Goal: Task Accomplishment & Management: Complete application form

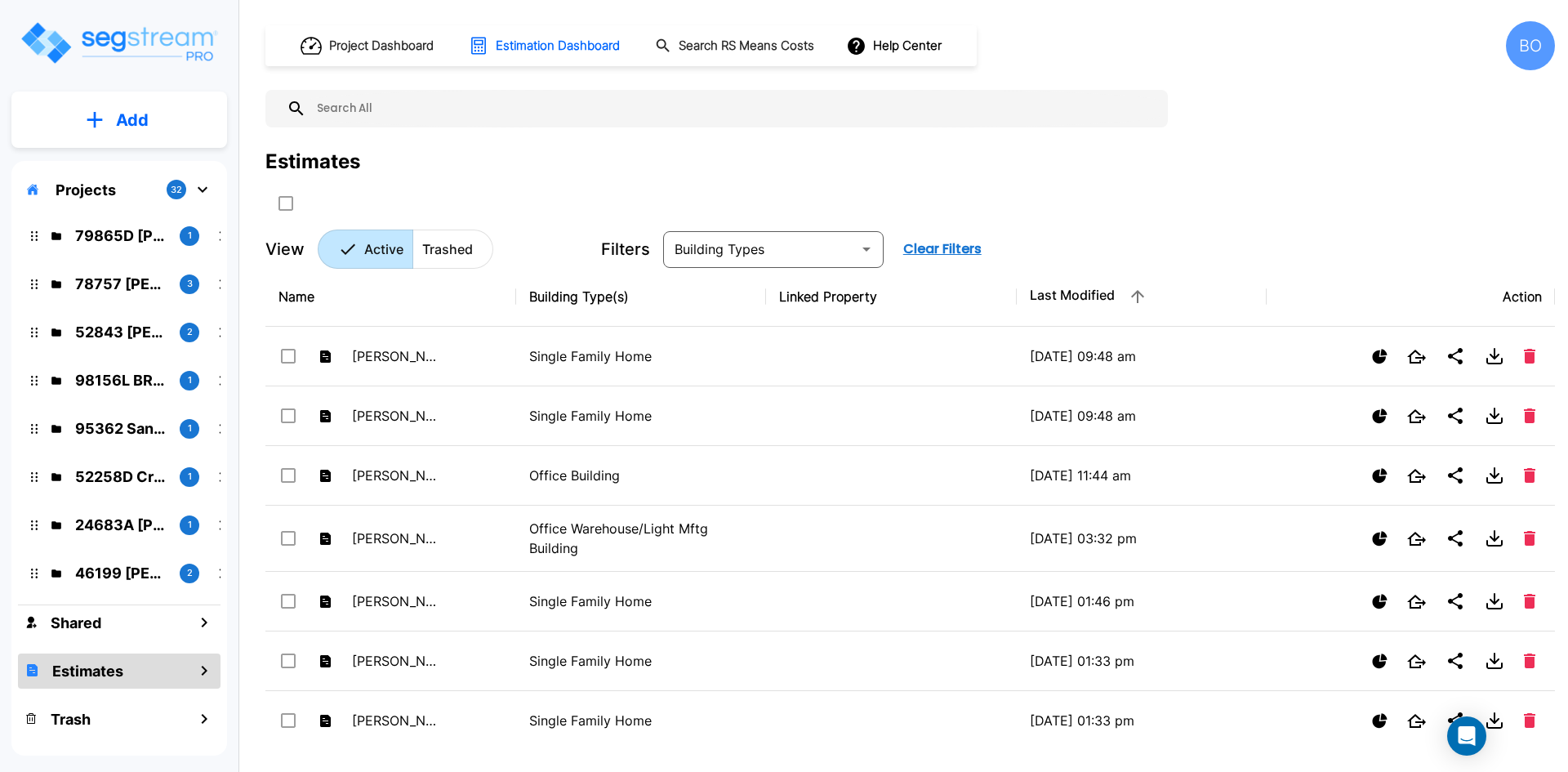
click at [71, 290] on div "78757 Whitmore 3" at bounding box center [131, 284] width 201 height 22
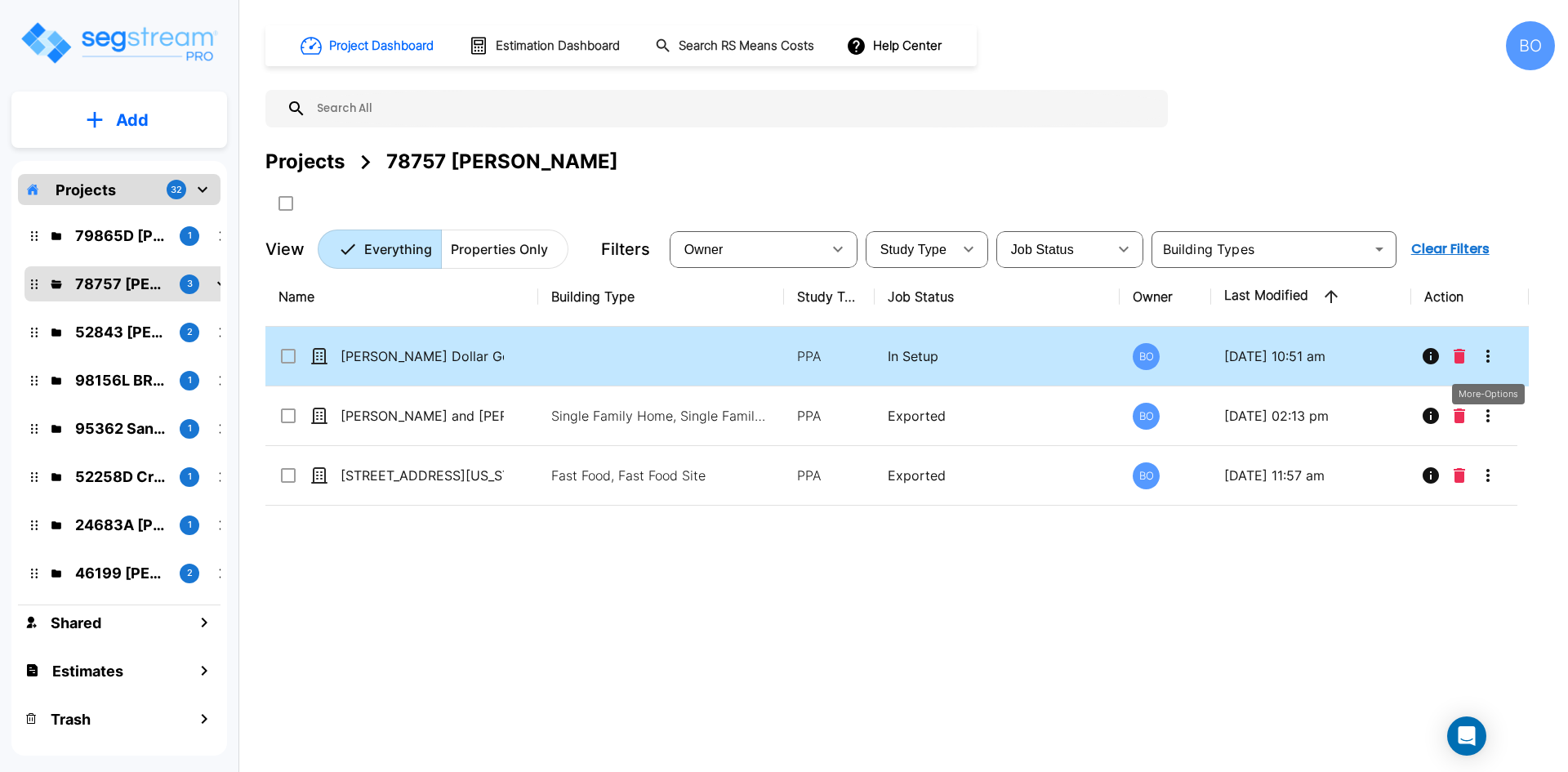
click at [1483, 364] on icon "More-Options" at bounding box center [1488, 356] width 20 height 20
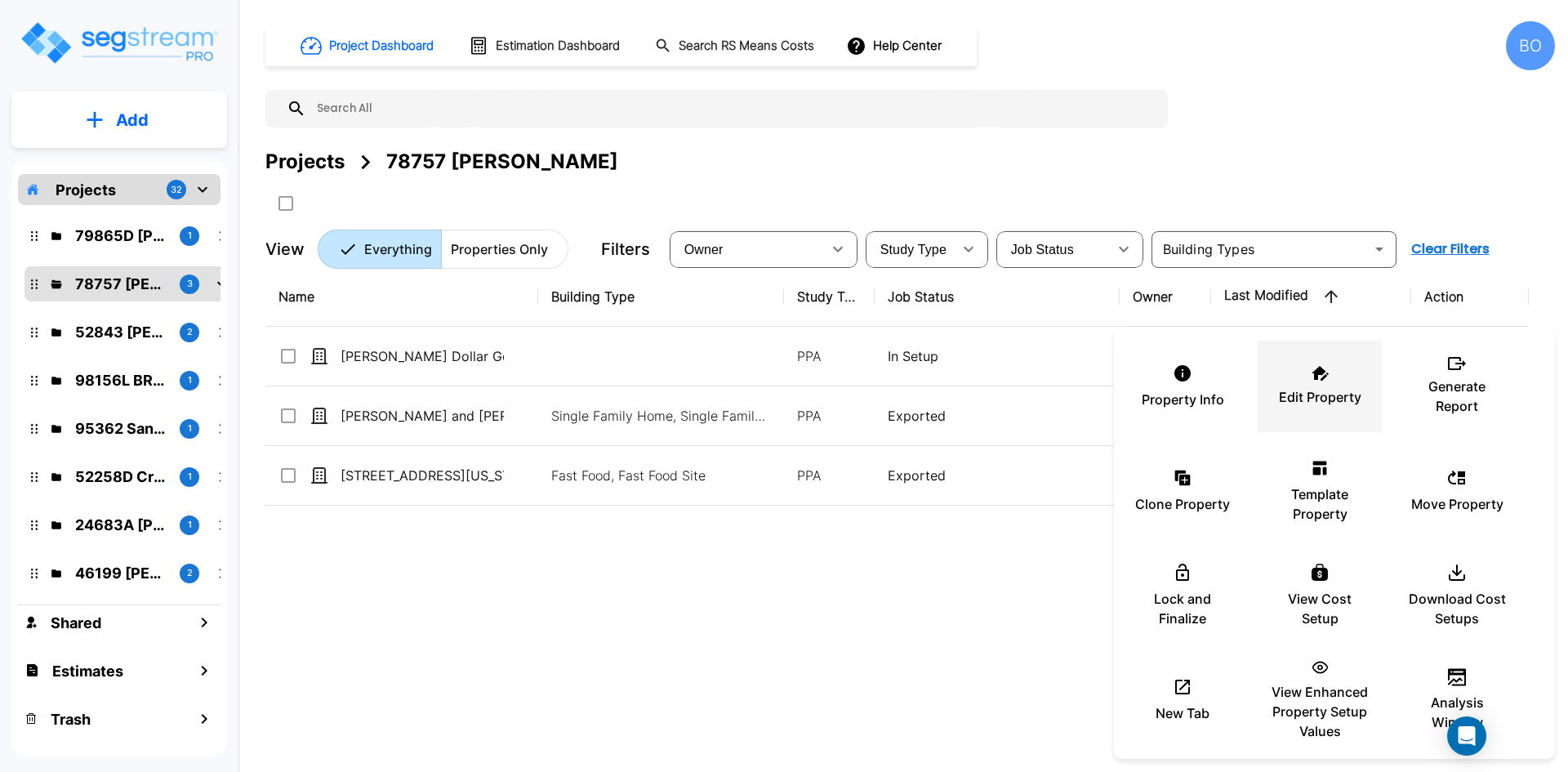
click at [1296, 399] on p "Edit Property" at bounding box center [1320, 397] width 83 height 20
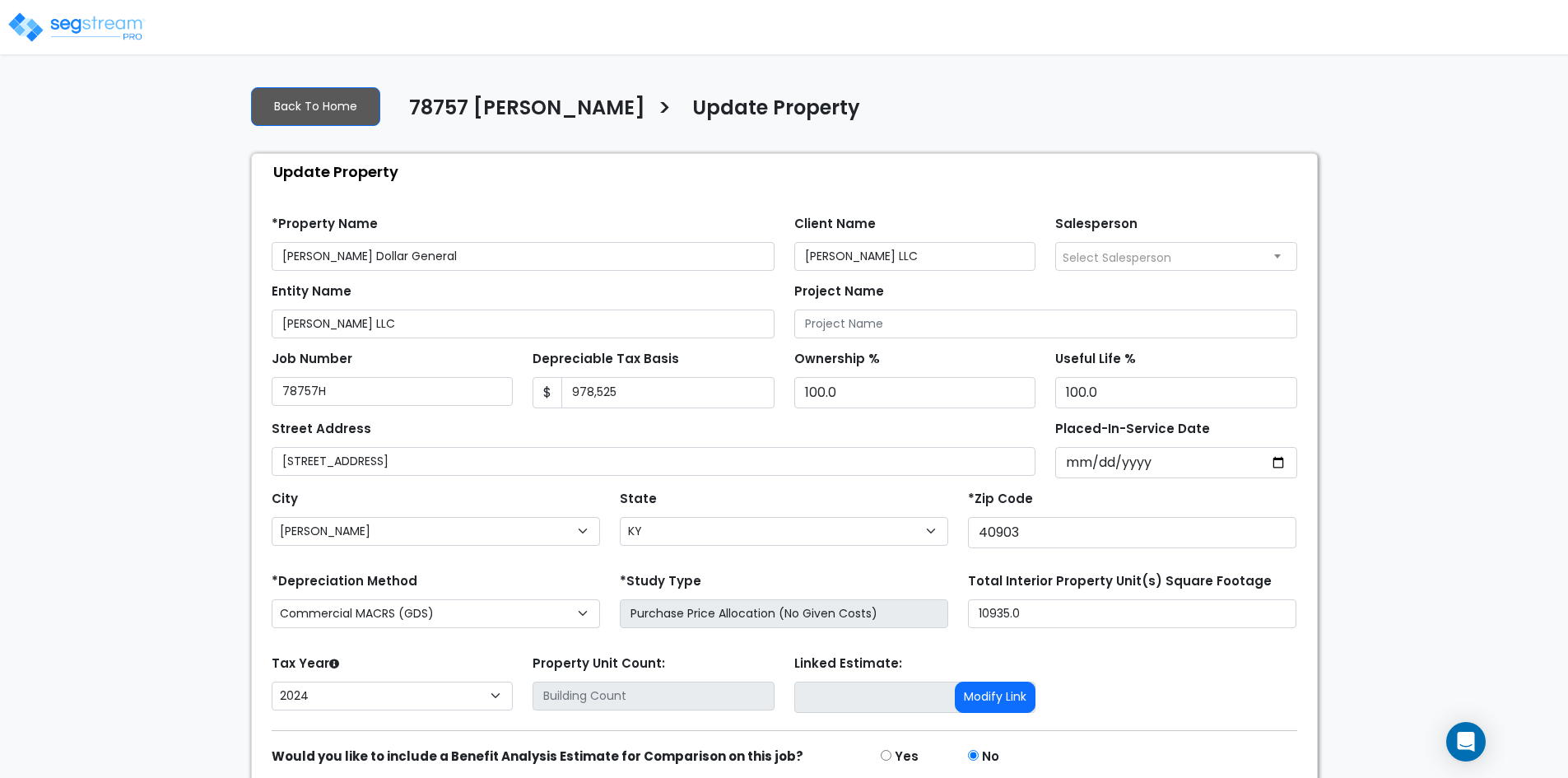
select select "KY"
select select "2024"
drag, startPoint x: 672, startPoint y: 392, endPoint x: 541, endPoint y: 394, distance: 131.0
click at [541, 394] on div "$ 978,525" at bounding box center [653, 393] width 242 height 31
type input "782820"
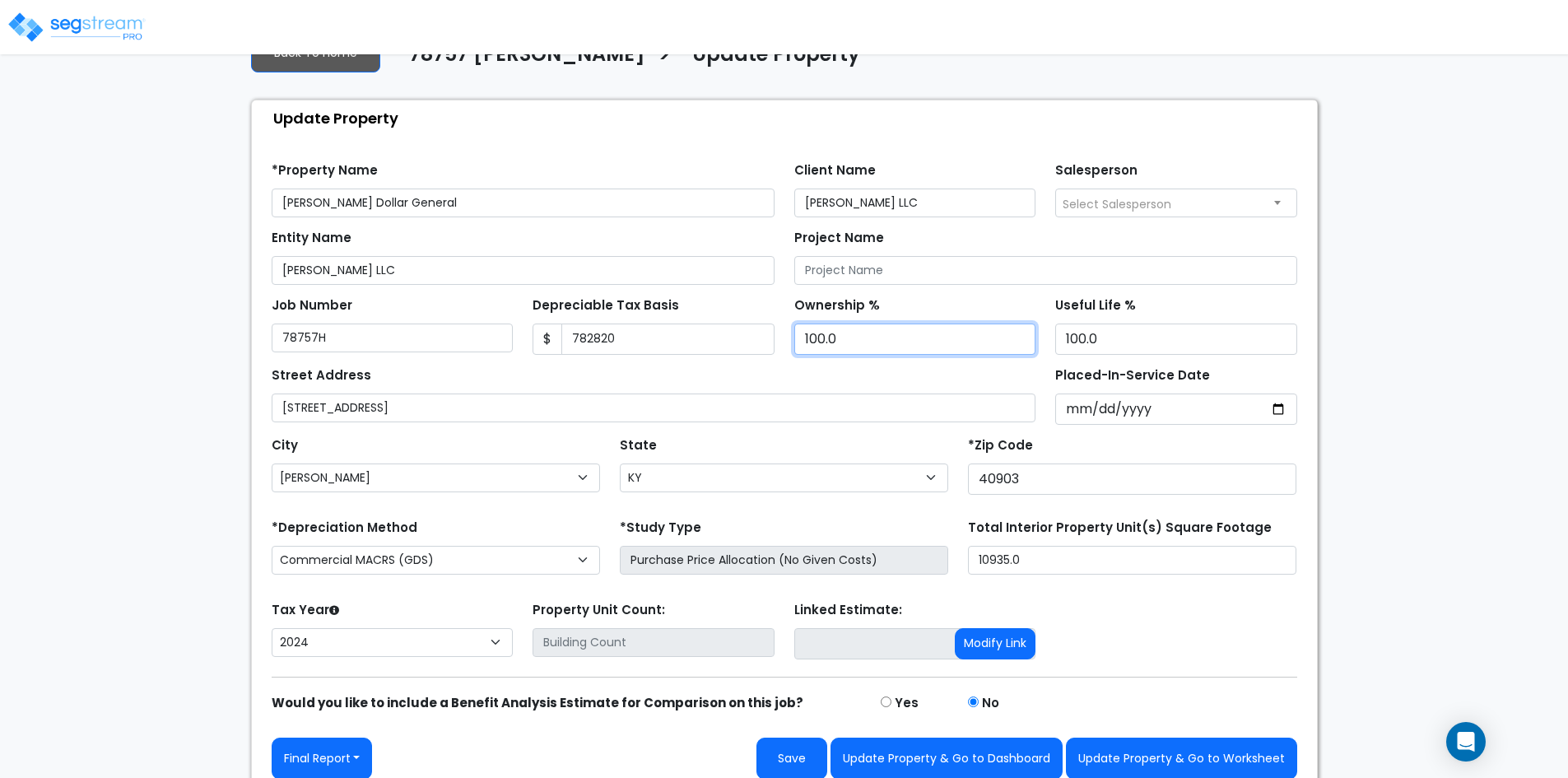
scroll to position [69, 0]
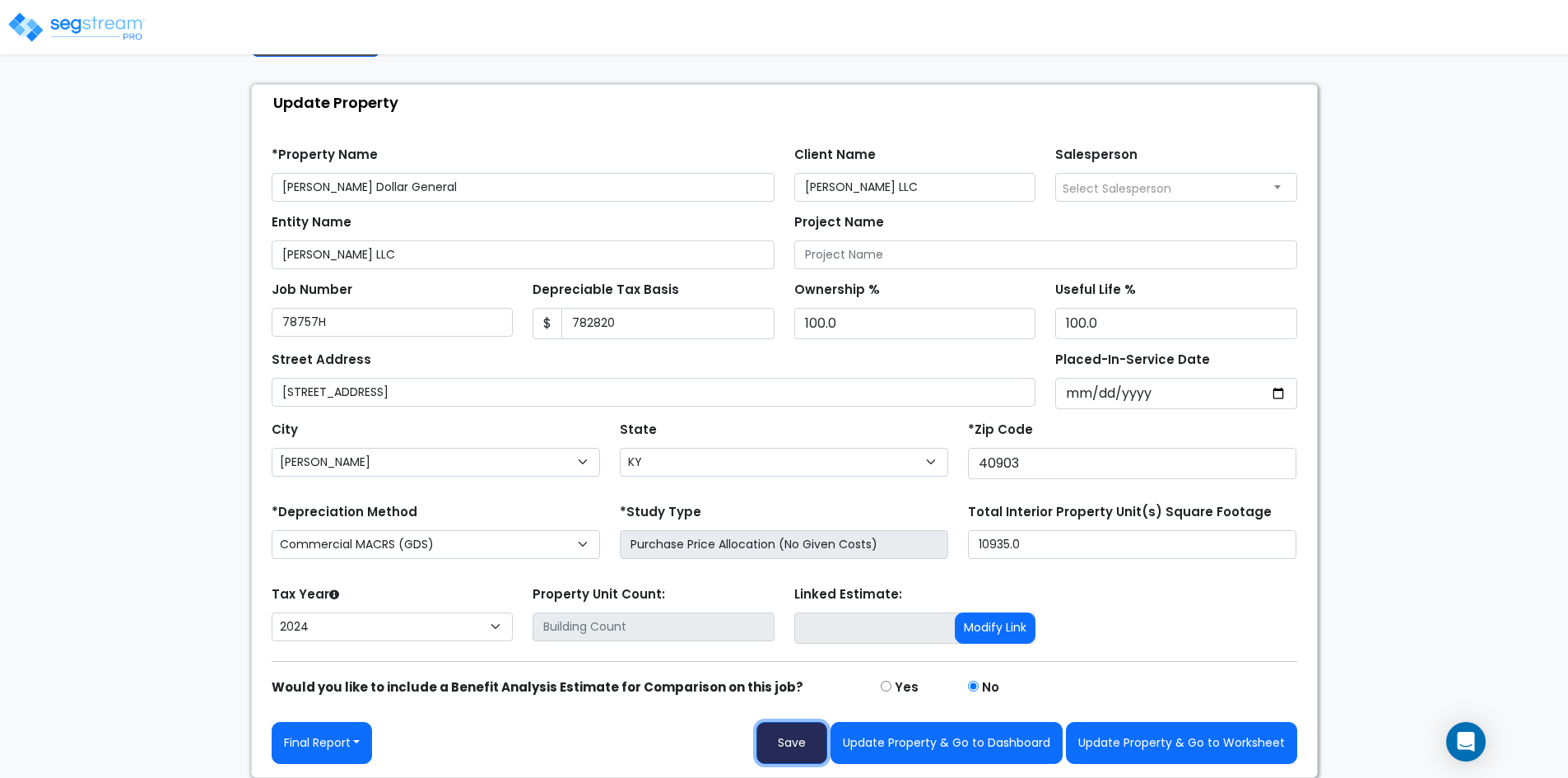
click at [797, 750] on button "Save" at bounding box center [792, 742] width 71 height 42
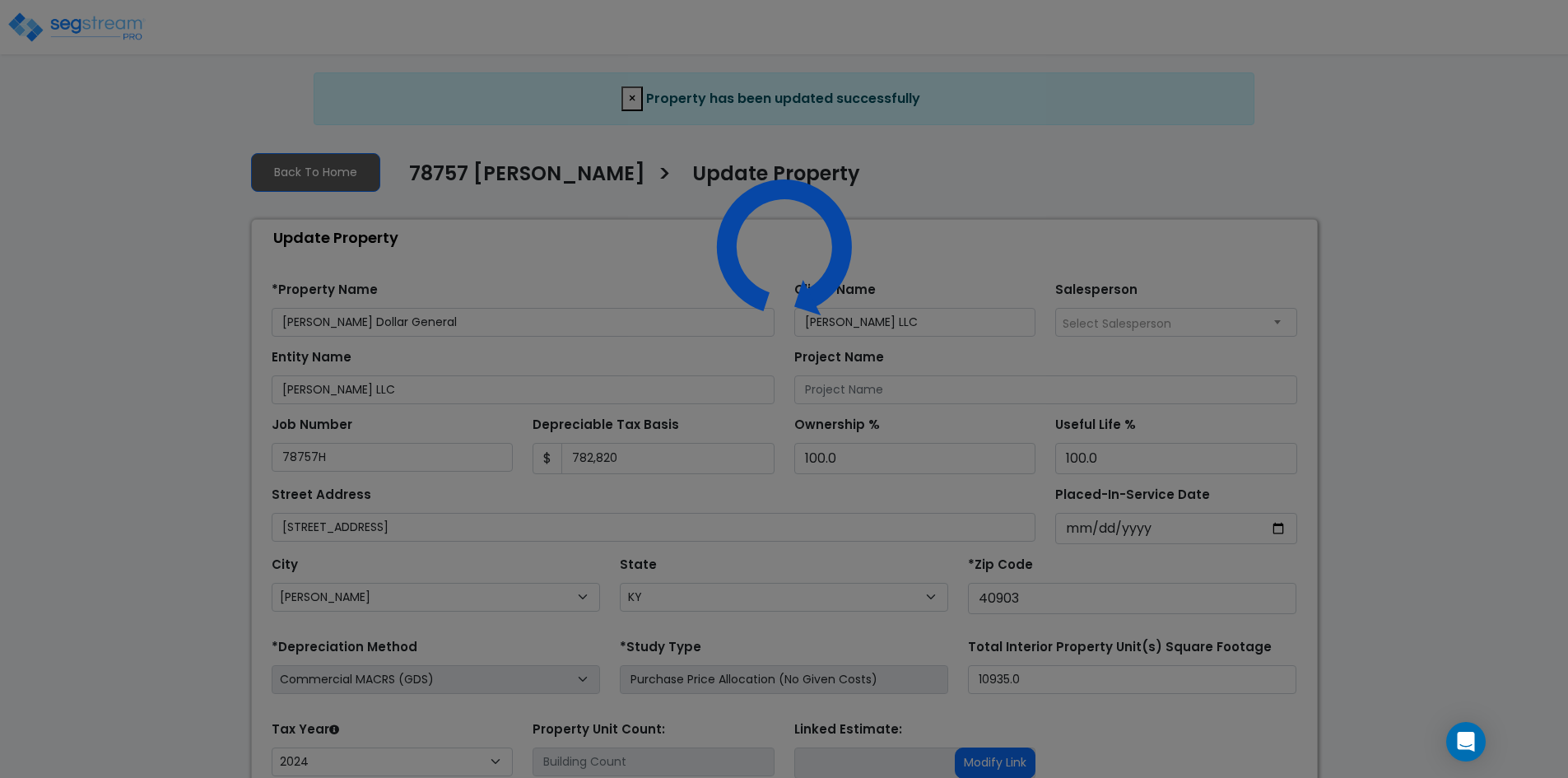
select select "KY"
select select "2024"
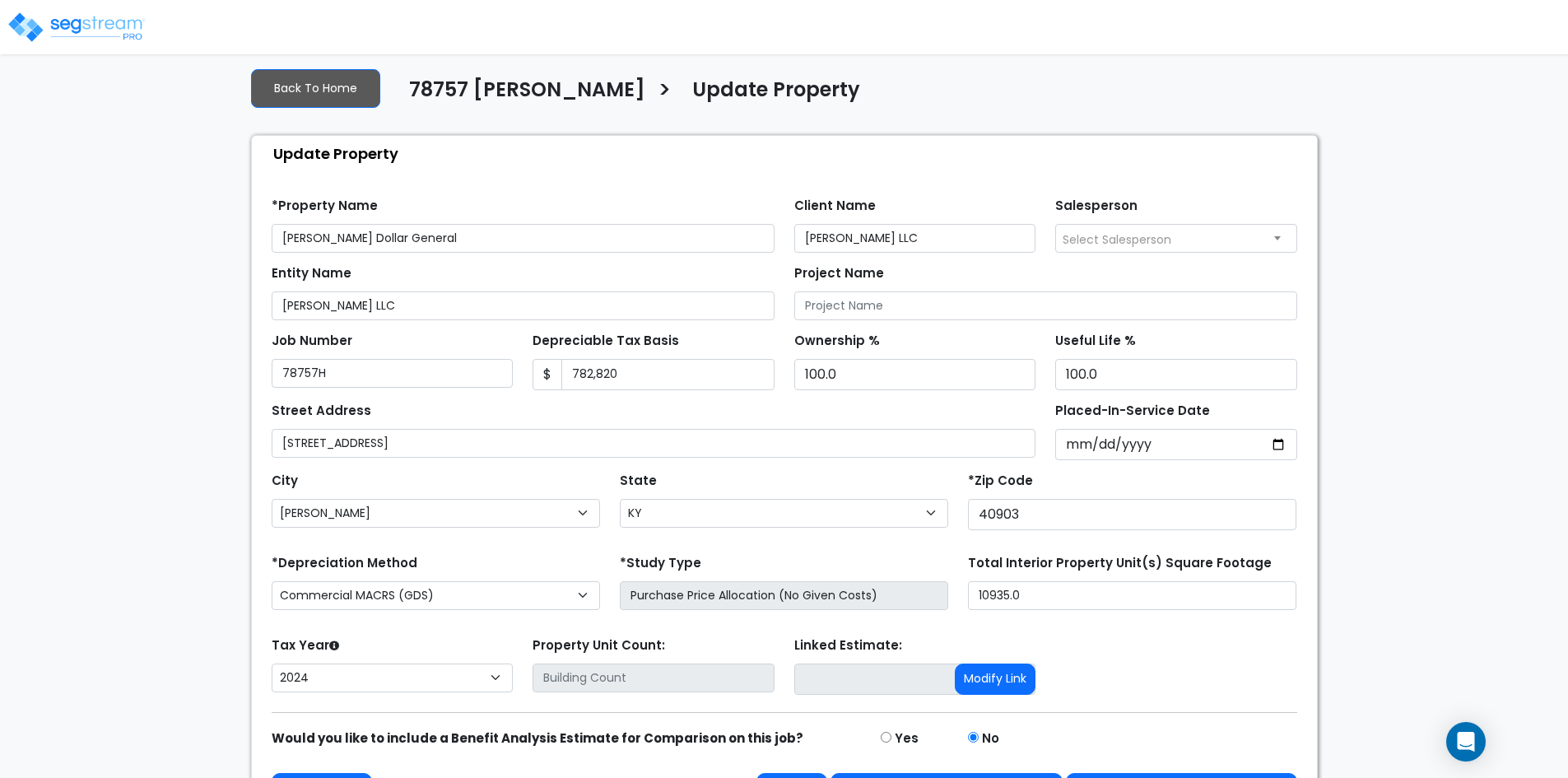
scroll to position [135, 0]
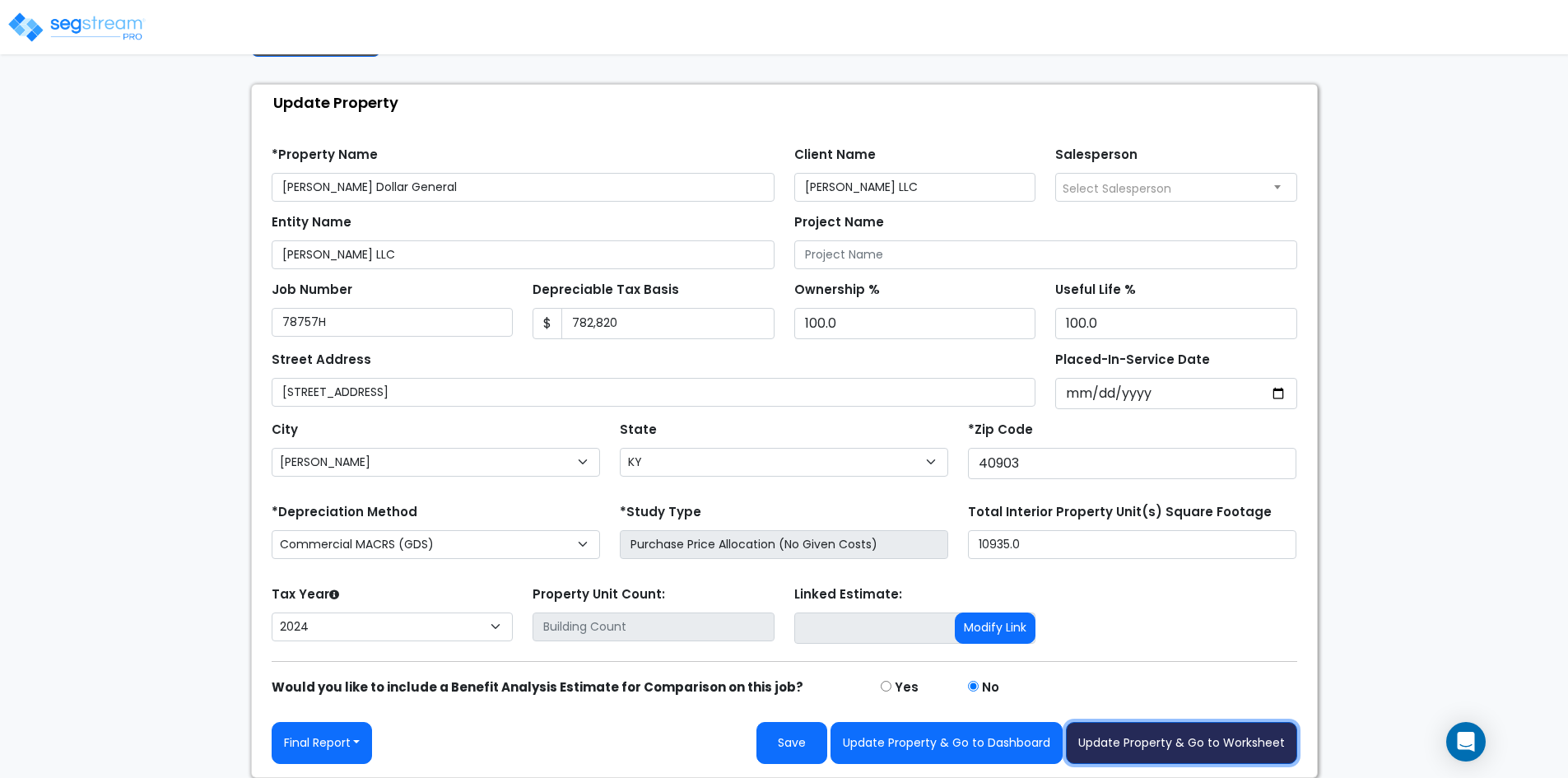
click at [1140, 750] on button "Update Property & Go to Worksheet" at bounding box center [1182, 742] width 231 height 42
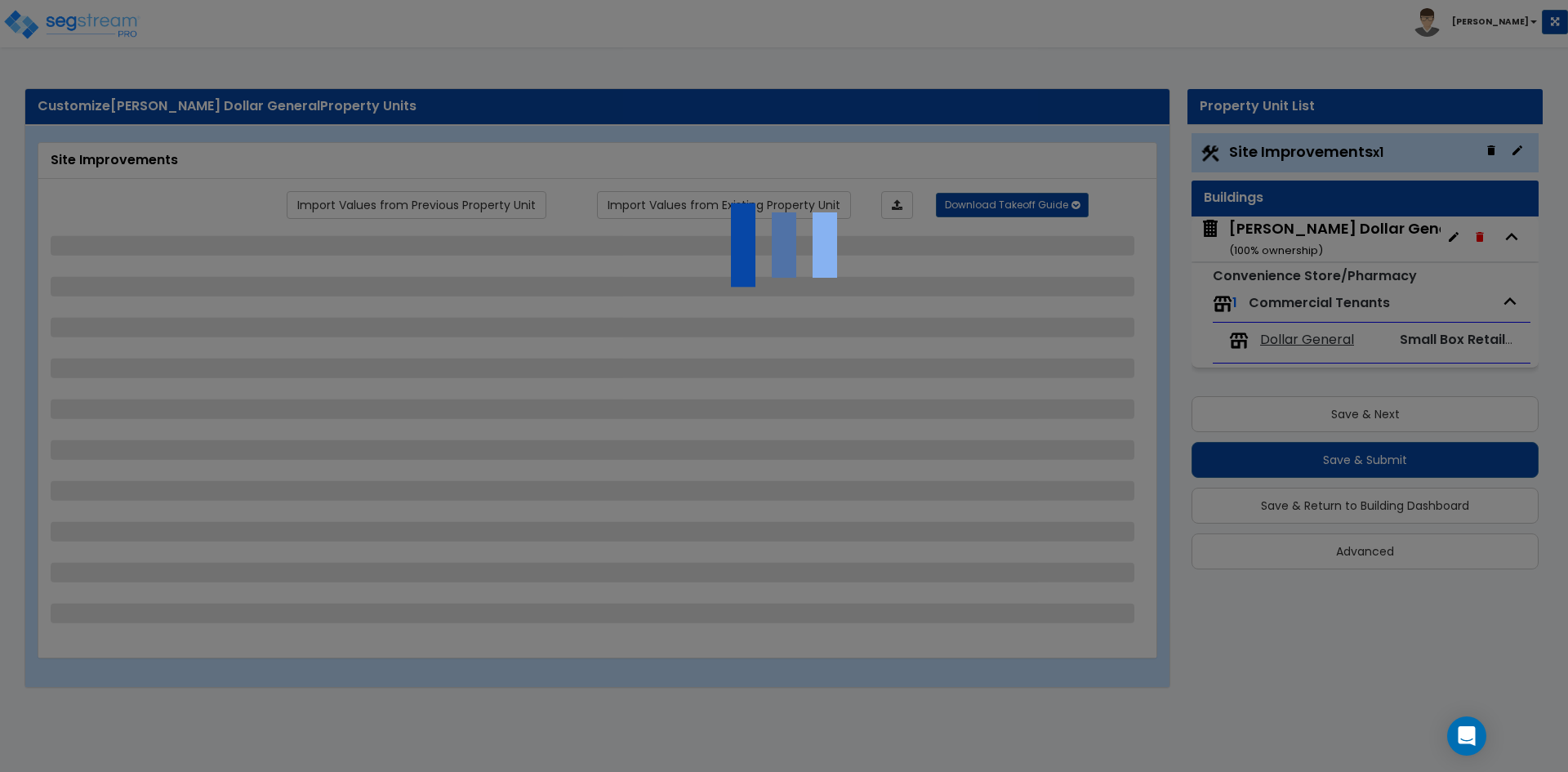
select select "2"
select select "1"
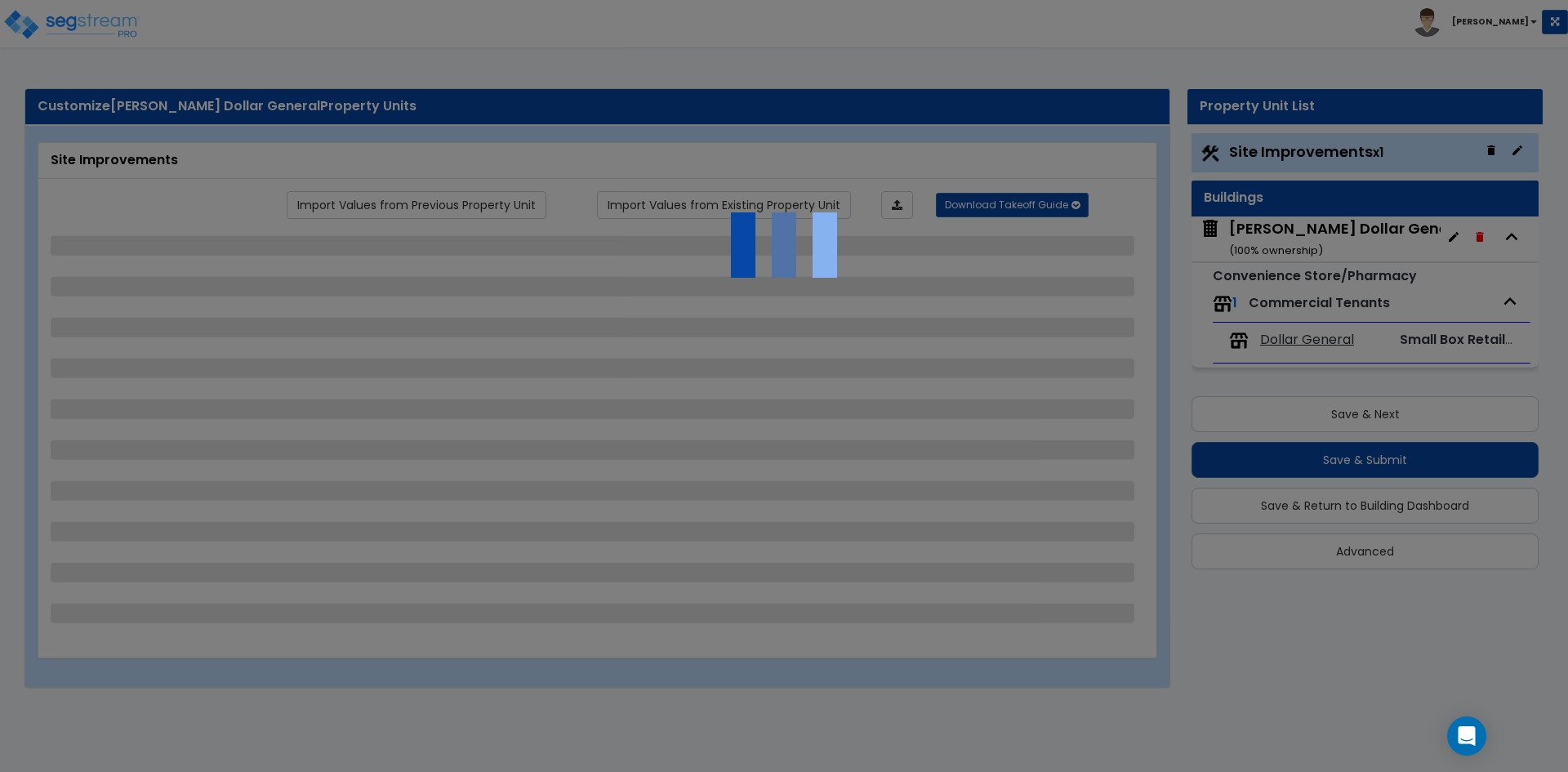
select select "1"
select select "2"
select select "1"
select select "2"
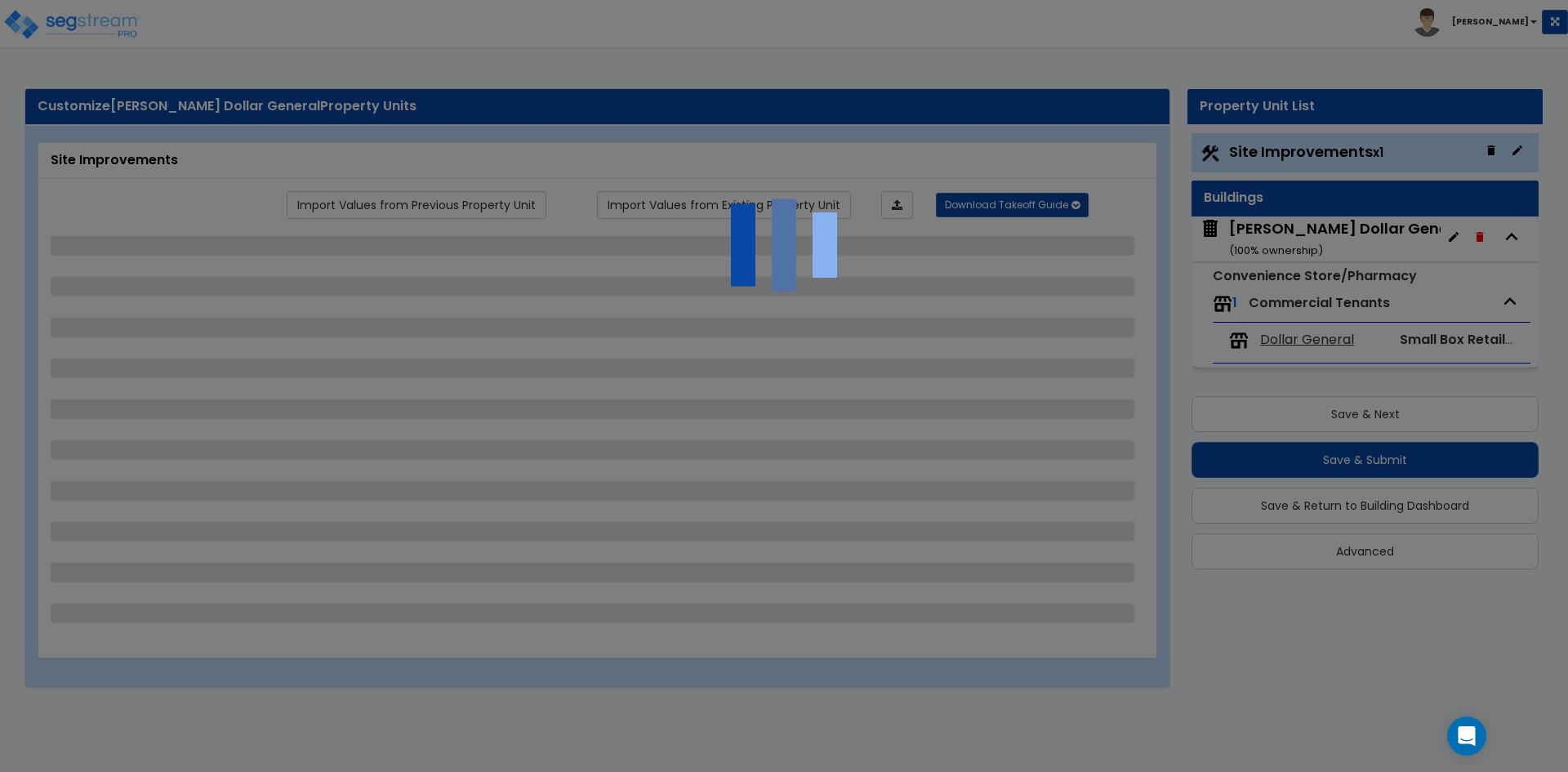
select select "1"
